Goal: Book appointment/travel/reservation

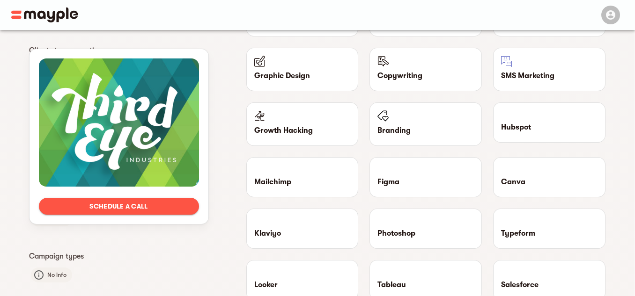
scroll to position [804, 0]
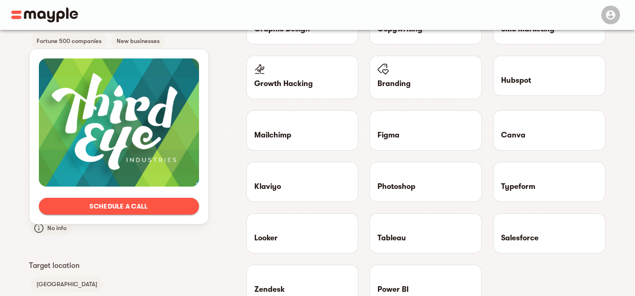
click at [83, 94] on div at bounding box center [119, 123] width 160 height 128
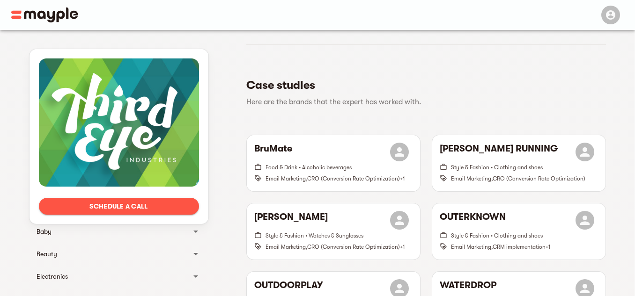
scroll to position [54, 0]
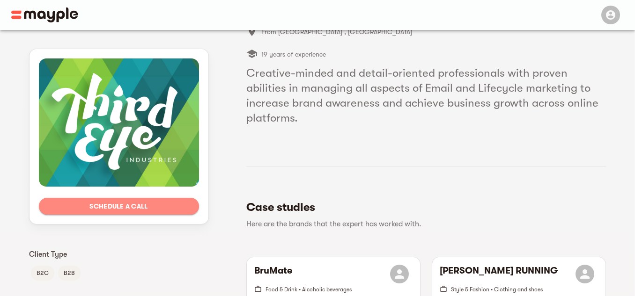
click at [152, 203] on span "Schedule a call" at bounding box center [118, 206] width 145 height 11
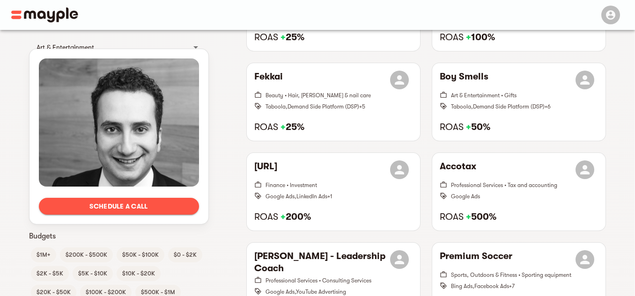
scroll to position [702, 0]
